Goal: Information Seeking & Learning: Learn about a topic

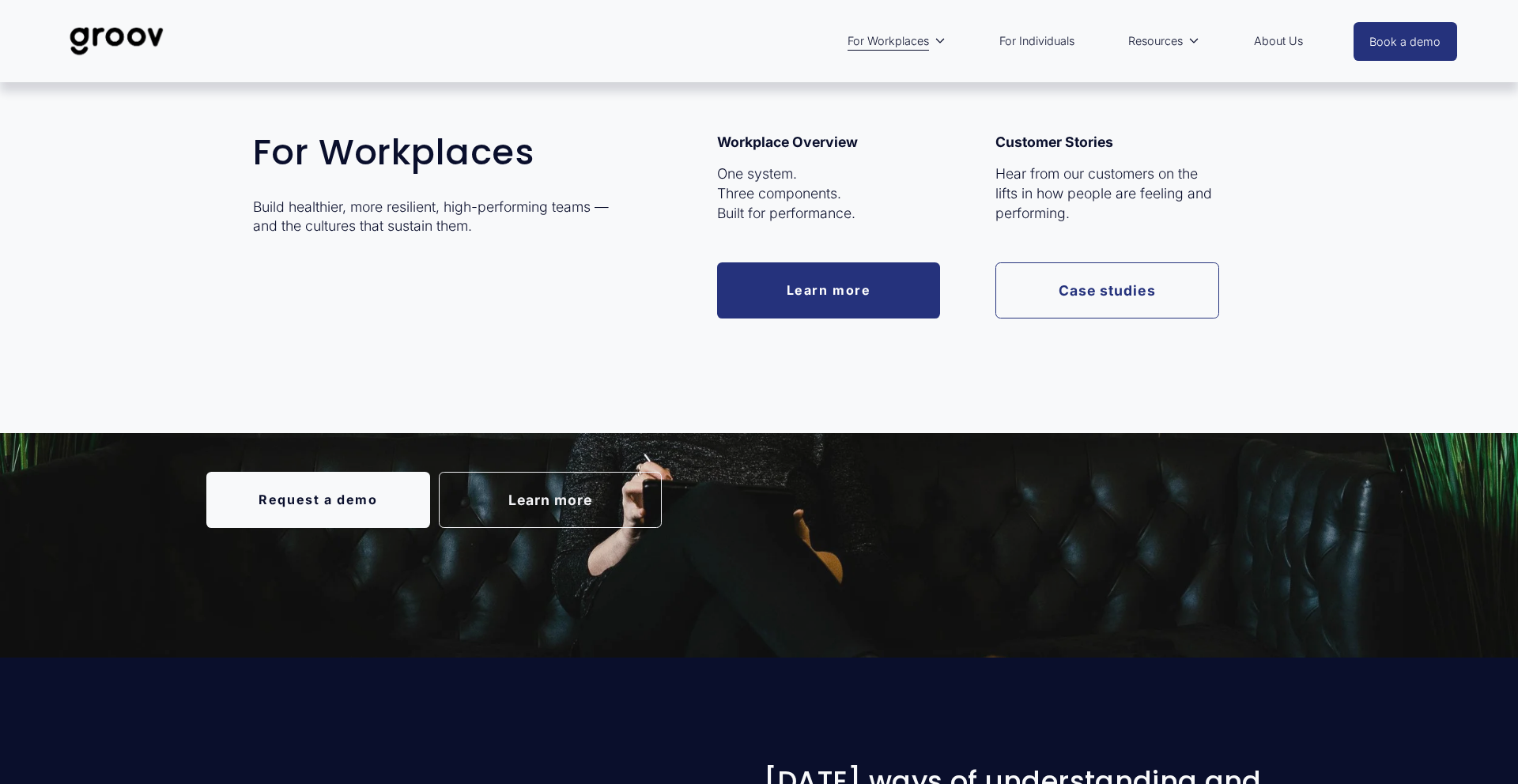
click at [1034, 289] on link "Case studies" at bounding box center [1108, 290] width 223 height 56
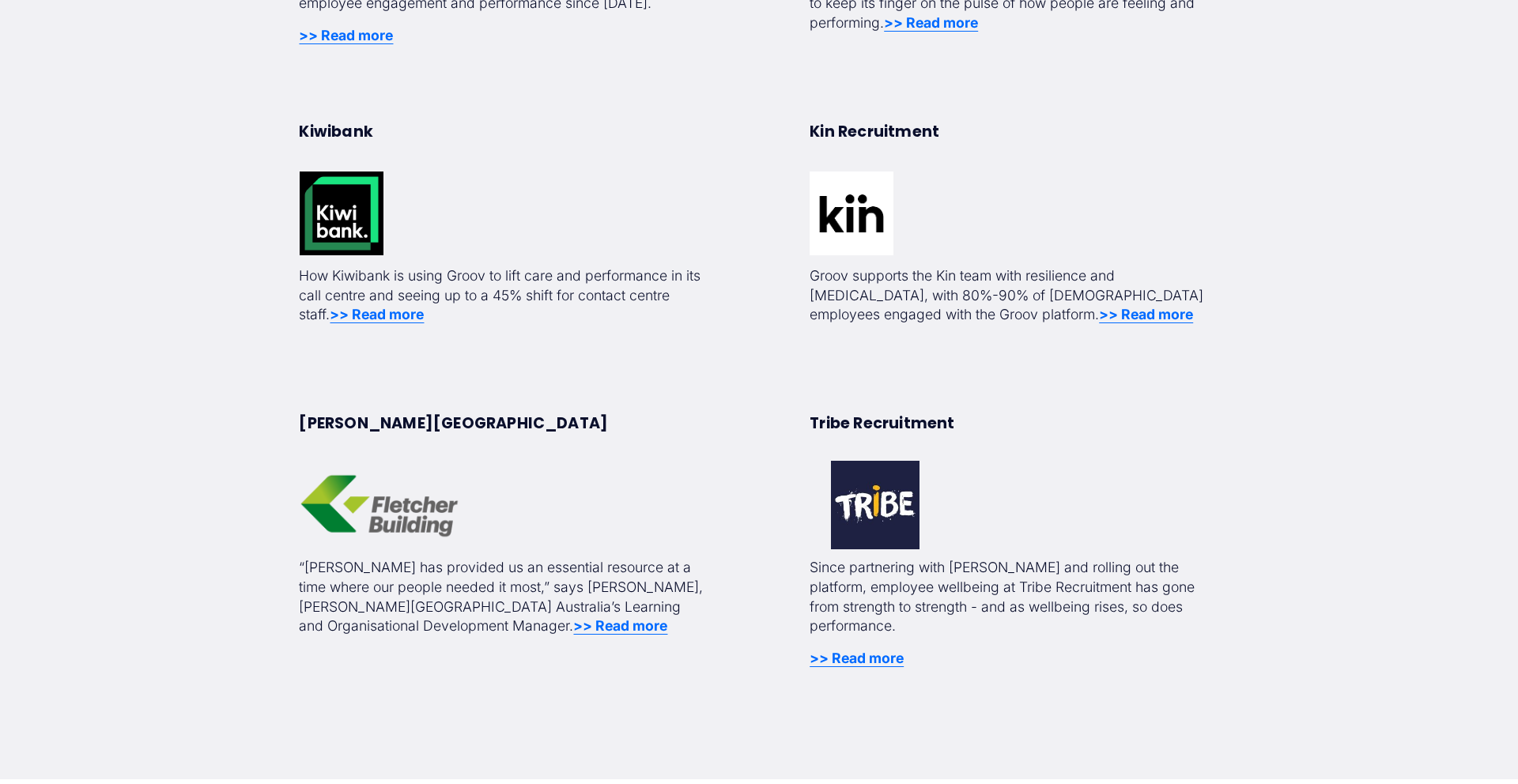
scroll to position [774, 0]
click at [574, 625] on strong ">> Read more" at bounding box center [620, 625] width 94 height 17
